Goal: Task Accomplishment & Management: Complete application form

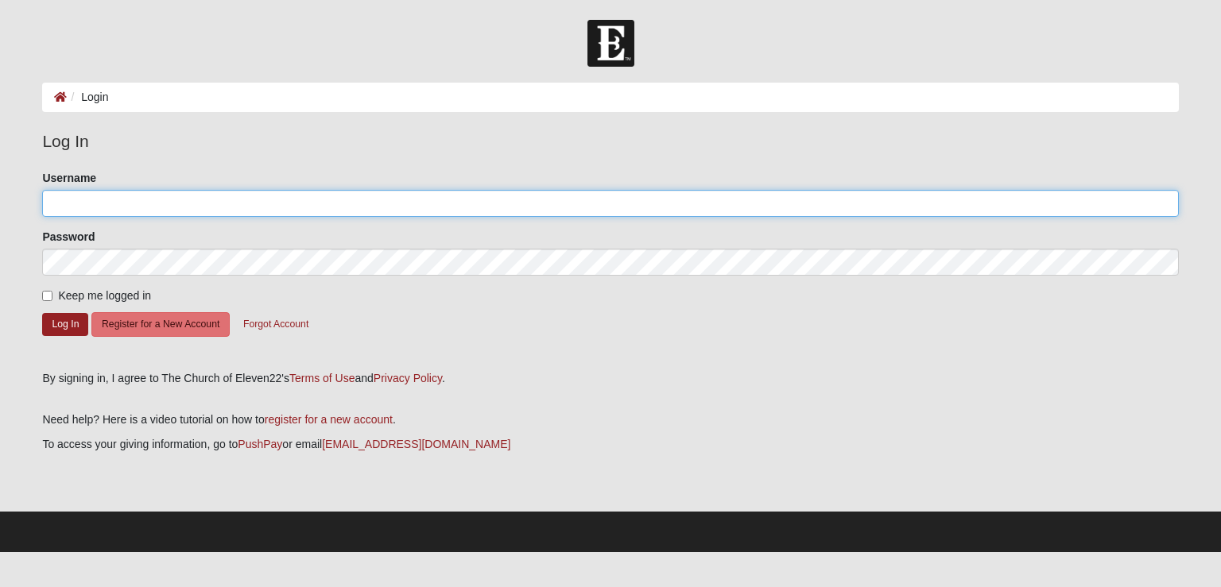
click at [393, 200] on input "Username" at bounding box center [610, 203] width 1136 height 27
type input "shannon.beattie1@gmail.com"
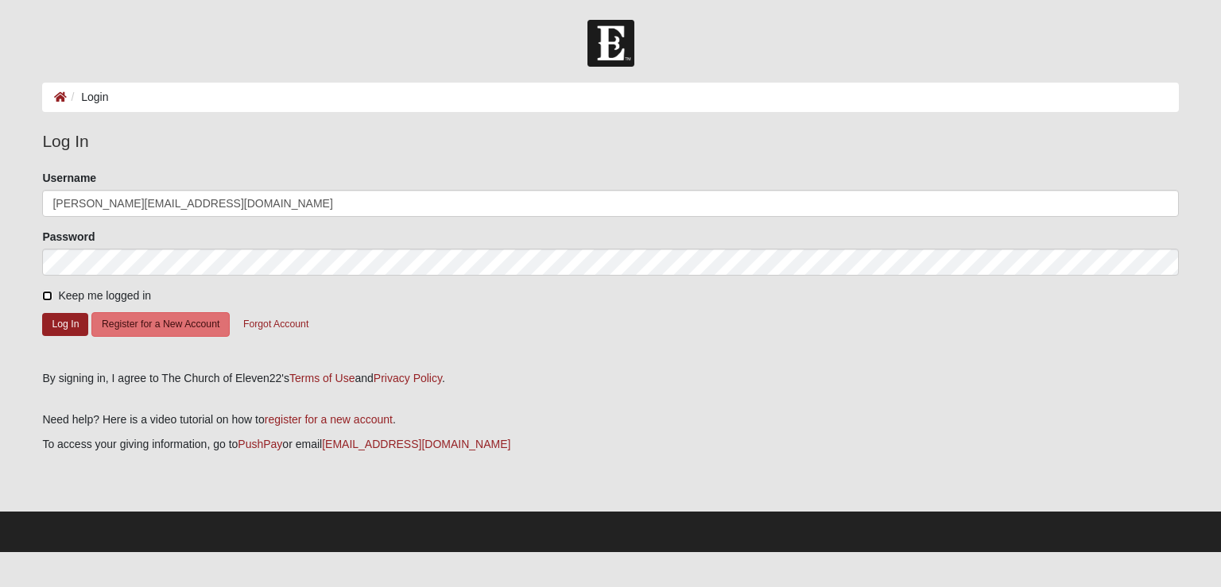
click at [48, 293] on input "Keep me logged in" at bounding box center [47, 296] width 10 height 10
checkbox input "true"
click at [54, 325] on button "Log In" at bounding box center [65, 324] width 46 height 23
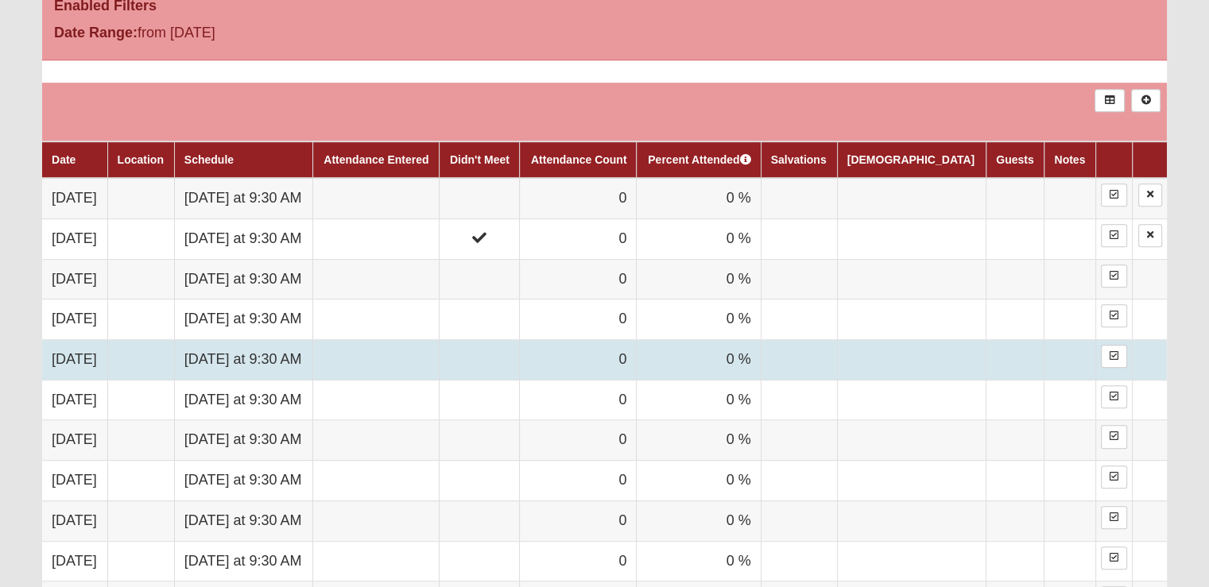
scroll to position [954, 0]
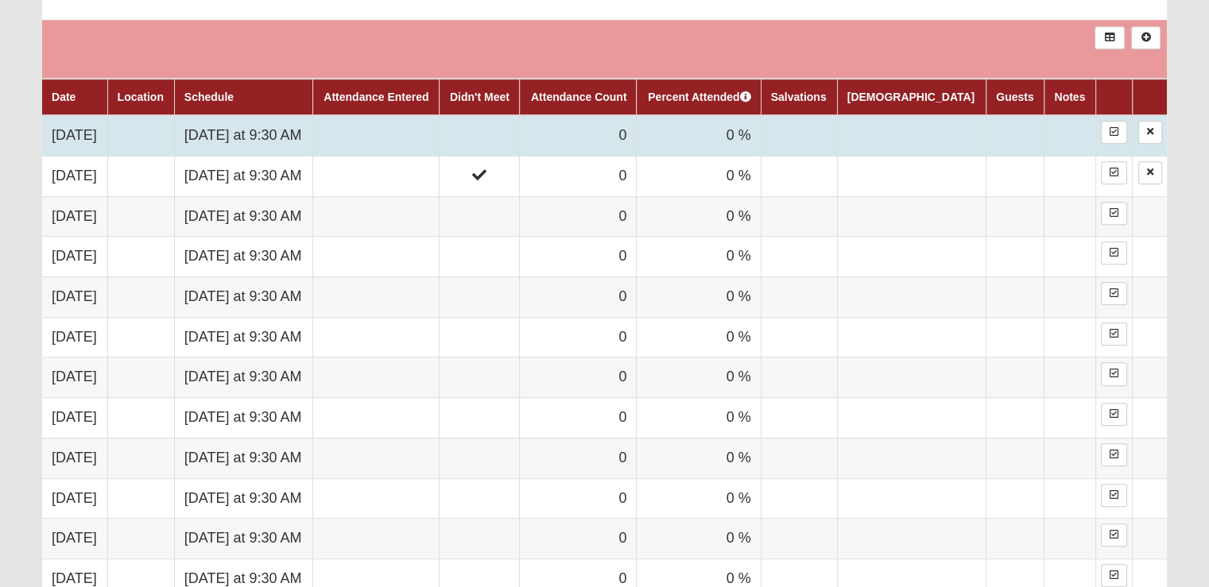
click at [520, 117] on td at bounding box center [480, 135] width 80 height 41
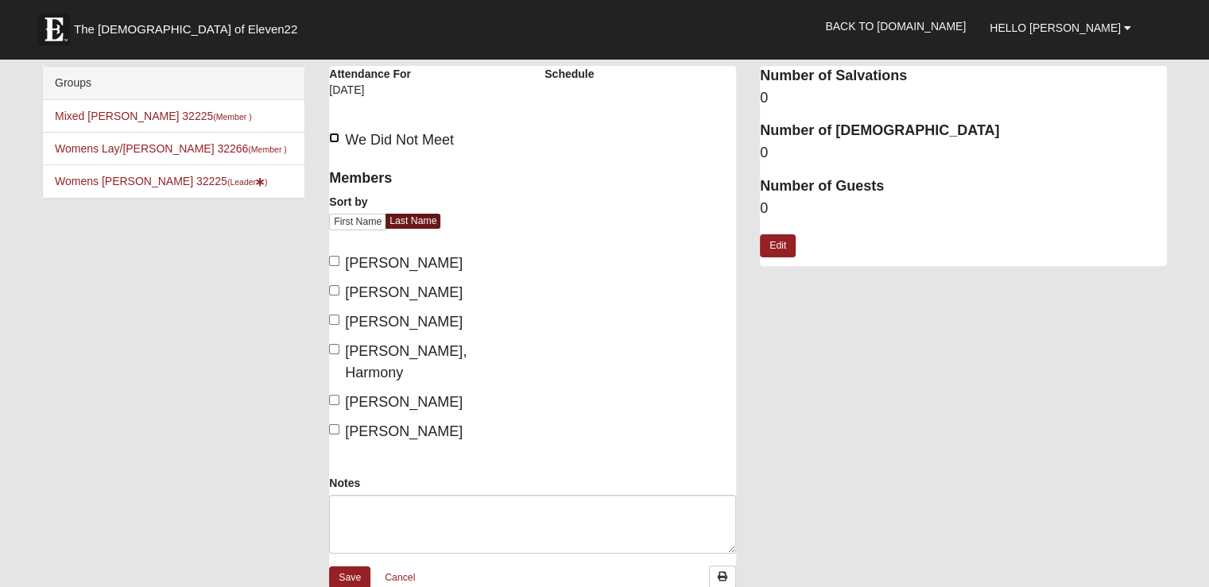
click at [335, 137] on input "We Did Not Meet" at bounding box center [334, 138] width 10 height 10
checkbox input "true"
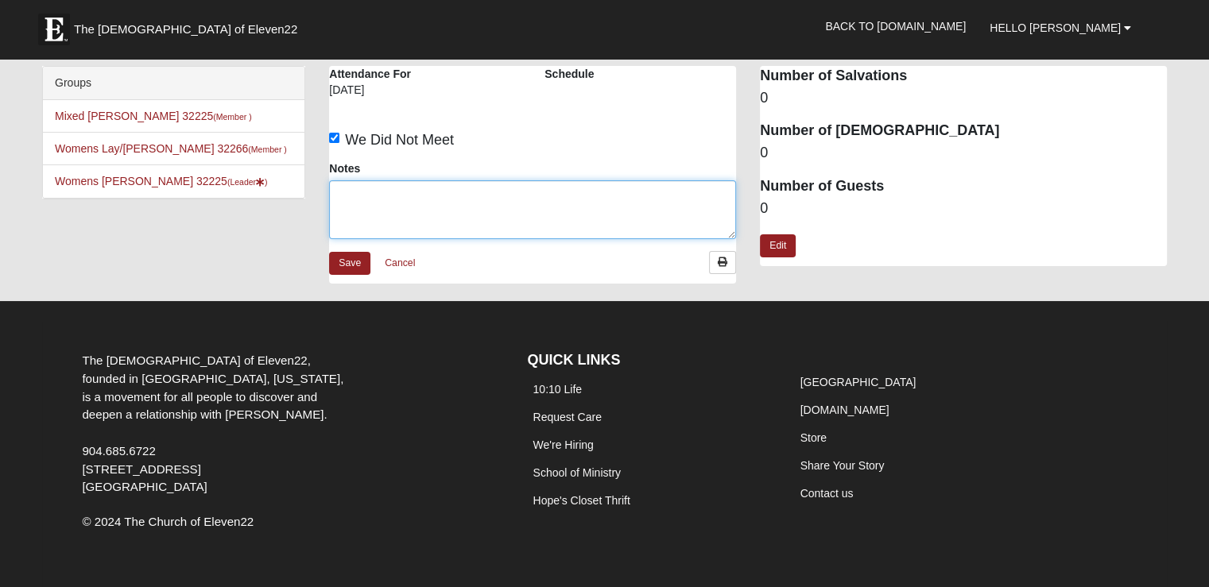
click at [397, 200] on textarea "Notes" at bounding box center [532, 209] width 407 height 59
type textarea "First gathering will be Oct 7"
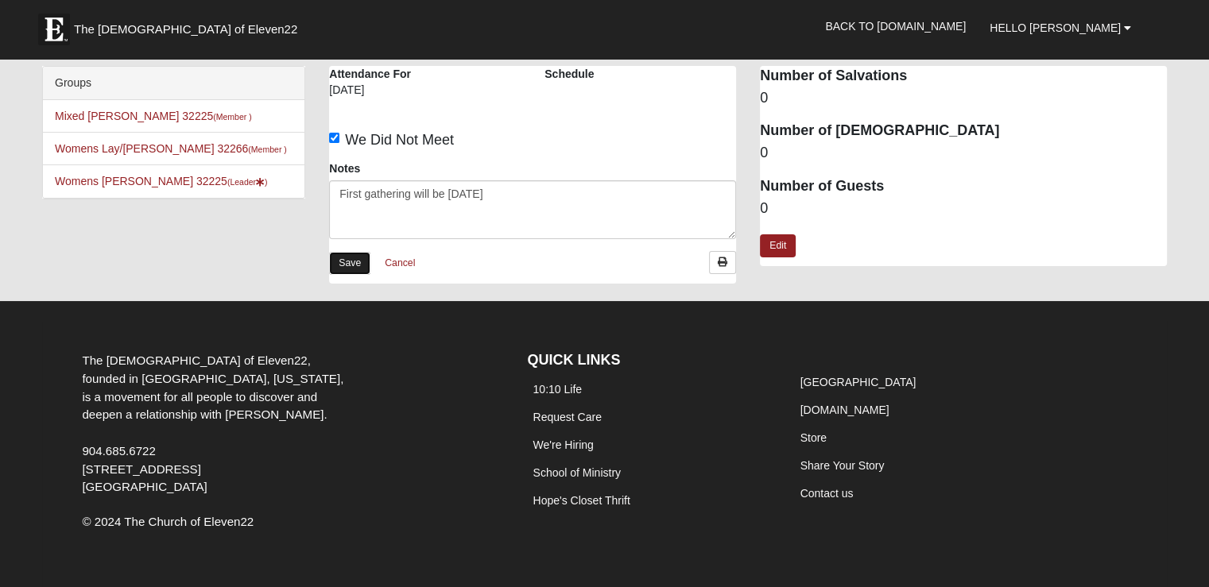
click at [345, 265] on link "Save" at bounding box center [349, 263] width 41 height 23
